Goal: Information Seeking & Learning: Learn about a topic

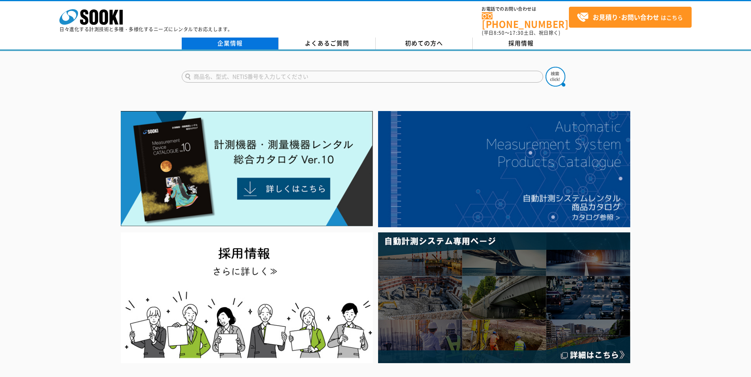
click at [256, 40] on link "企業情報" at bounding box center [230, 44] width 97 height 12
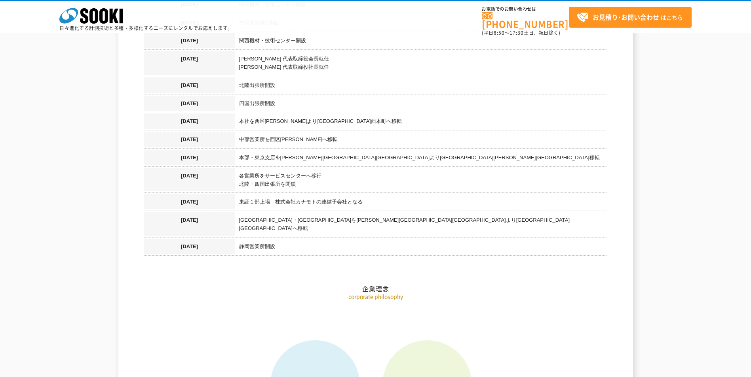
scroll to position [870, 0]
drag, startPoint x: 238, startPoint y: 229, endPoint x: 279, endPoint y: 232, distance: 41.7
click at [279, 232] on h2 "企業理念" at bounding box center [375, 248] width 463 height 87
click at [384, 212] on td "東京営業所・[GEOGRAPHIC_DATA]を[PERSON_NAME][GEOGRAPHIC_DATA][GEOGRAPHIC_DATA]より[GEOGR…" at bounding box center [421, 225] width 372 height 27
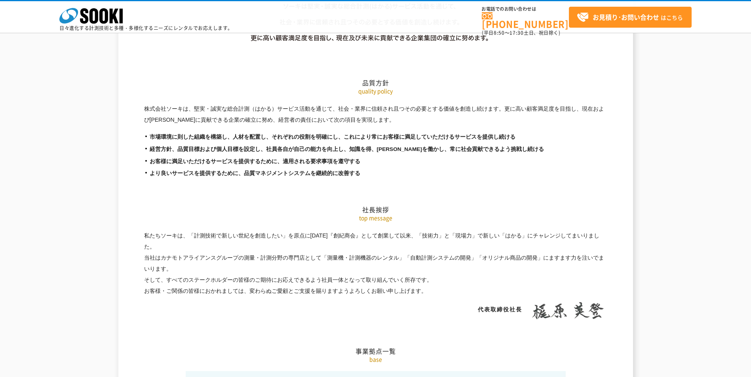
scroll to position [1424, 0]
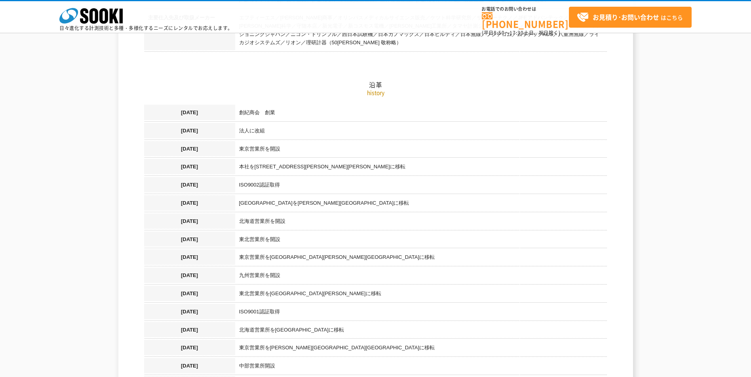
scroll to position [475, 0]
